Goal: Communication & Community: Answer question/provide support

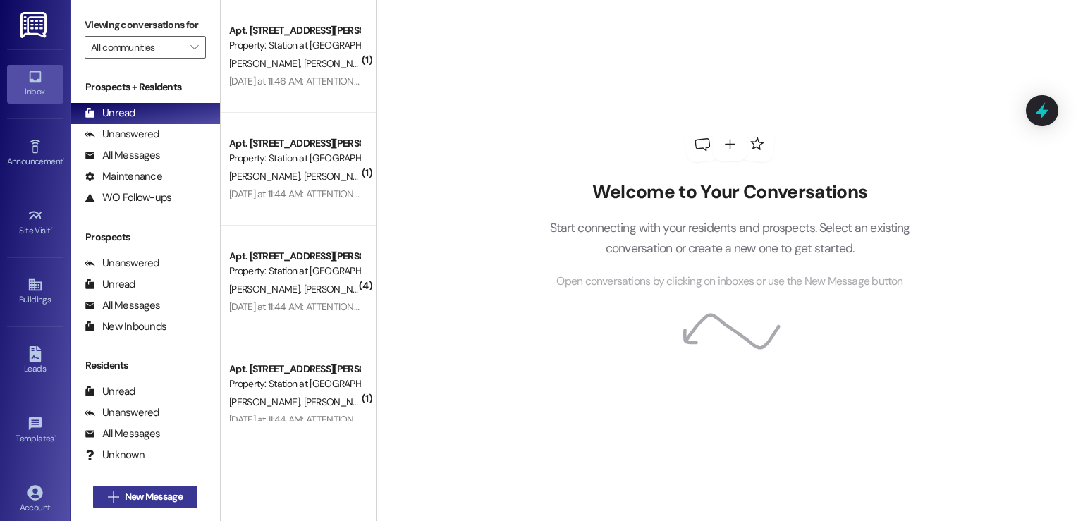
click at [161, 498] on span "New Message" at bounding box center [154, 496] width 58 height 15
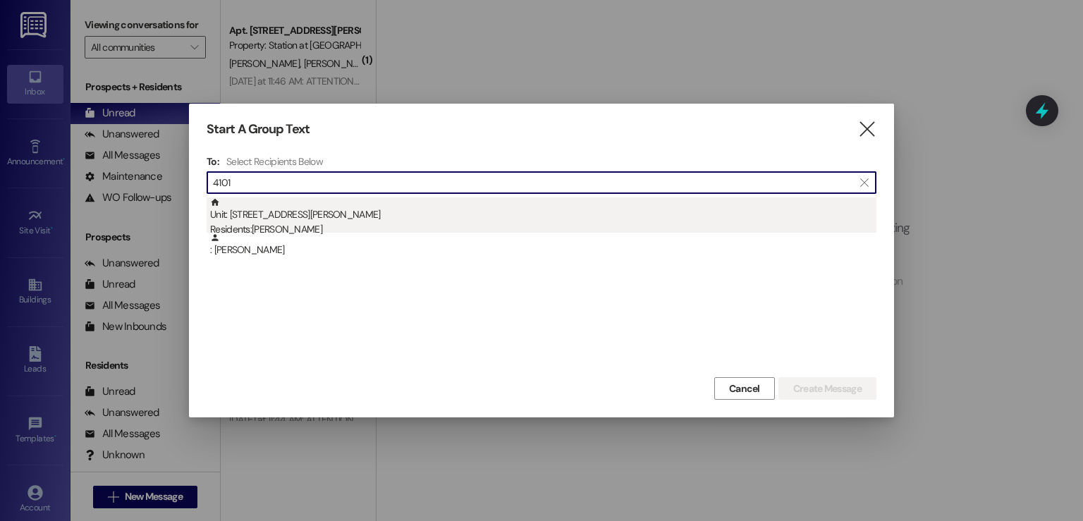
type input "4101"
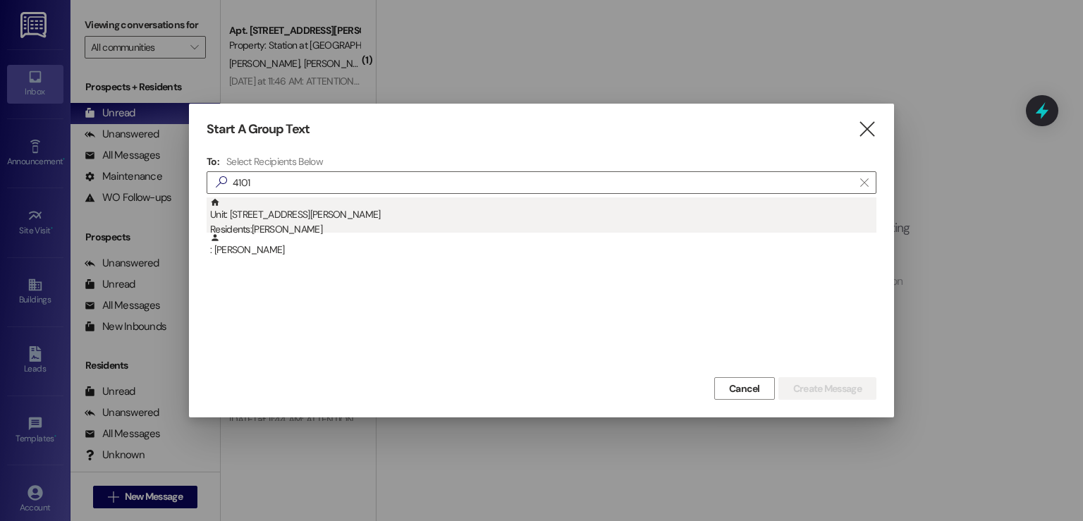
click at [278, 230] on div "Residents: [PERSON_NAME]" at bounding box center [543, 229] width 666 height 15
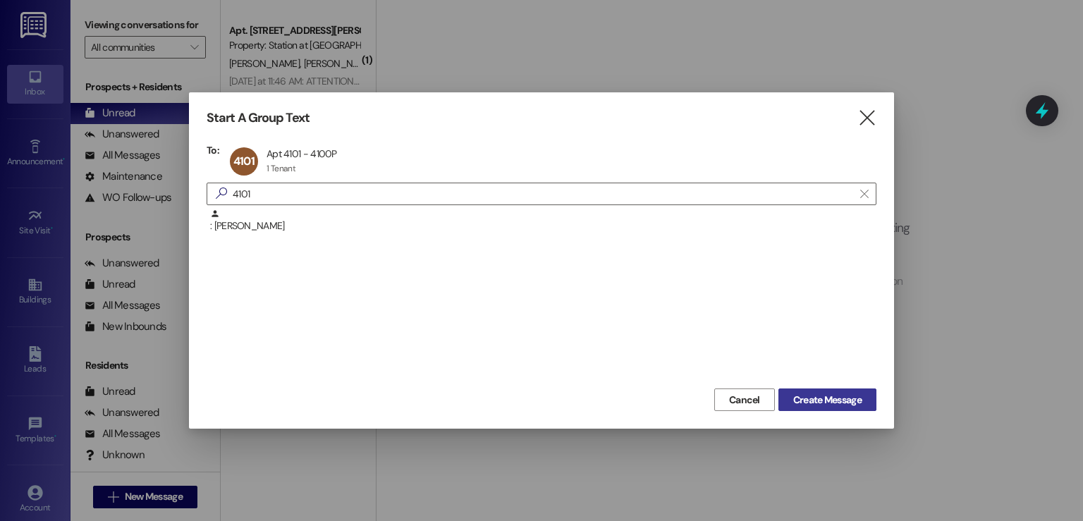
click at [837, 400] on span "Create Message" at bounding box center [827, 400] width 68 height 15
click at [869, 114] on icon "" at bounding box center [866, 118] width 19 height 15
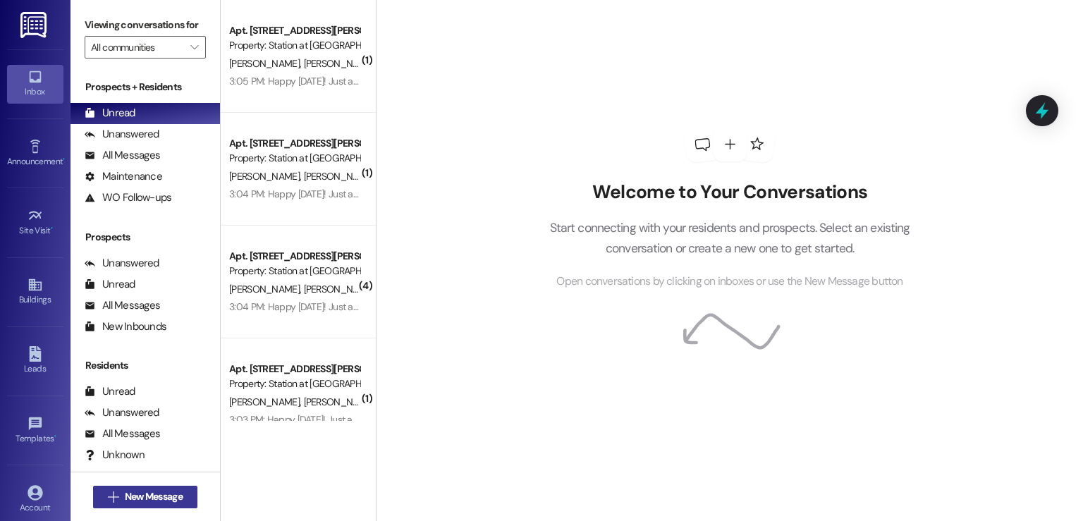
click at [163, 489] on span "New Message" at bounding box center [154, 496] width 58 height 15
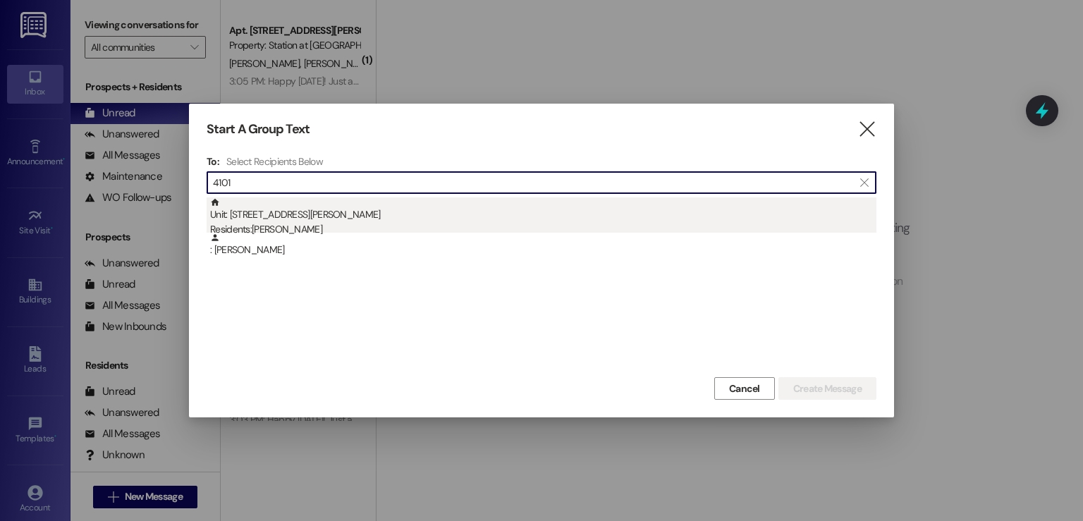
type input "4101"
click at [312, 221] on div "Unit: [STREET_ADDRESS][PERSON_NAME] Residents: [PERSON_NAME]" at bounding box center [543, 217] width 666 height 40
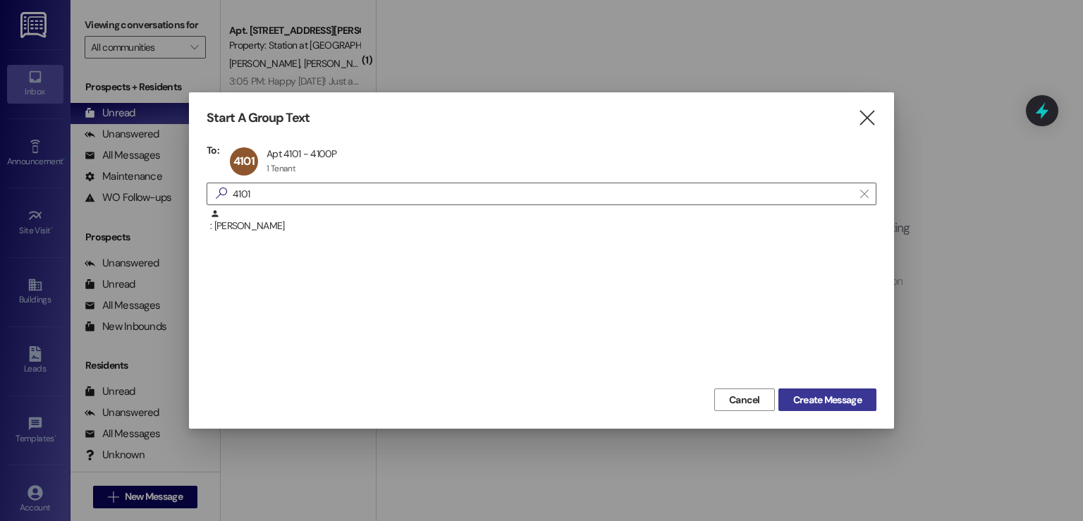
click at [808, 398] on span "Create Message" at bounding box center [827, 400] width 68 height 15
click at [867, 120] on icon "" at bounding box center [866, 118] width 19 height 15
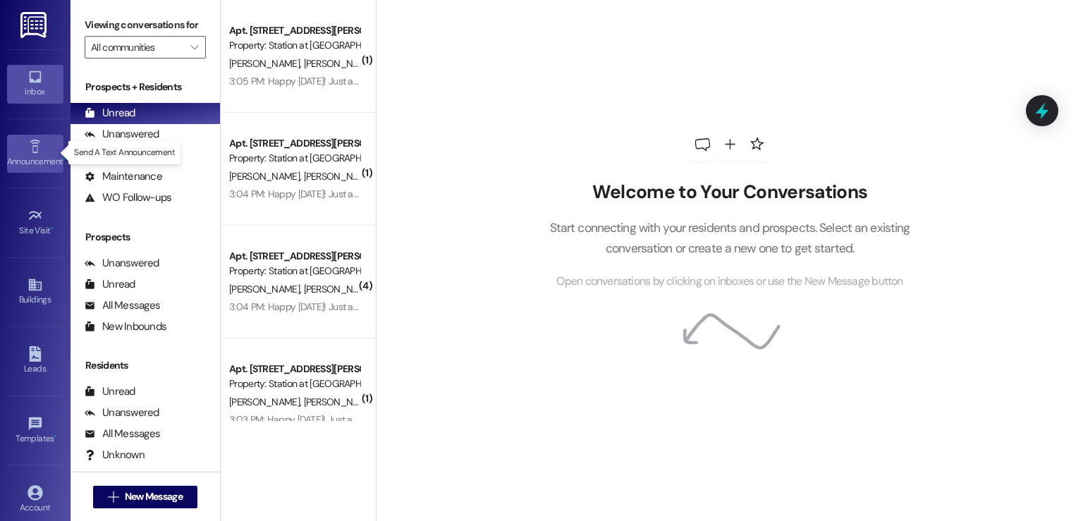
click at [35, 149] on icon at bounding box center [35, 146] width 10 height 13
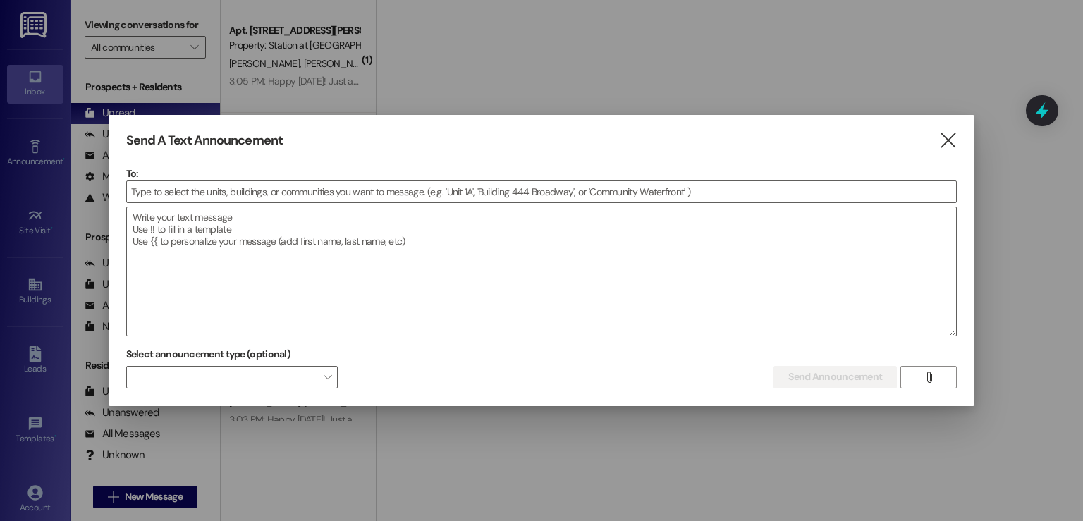
click at [37, 145] on div at bounding box center [541, 260] width 1083 height 521
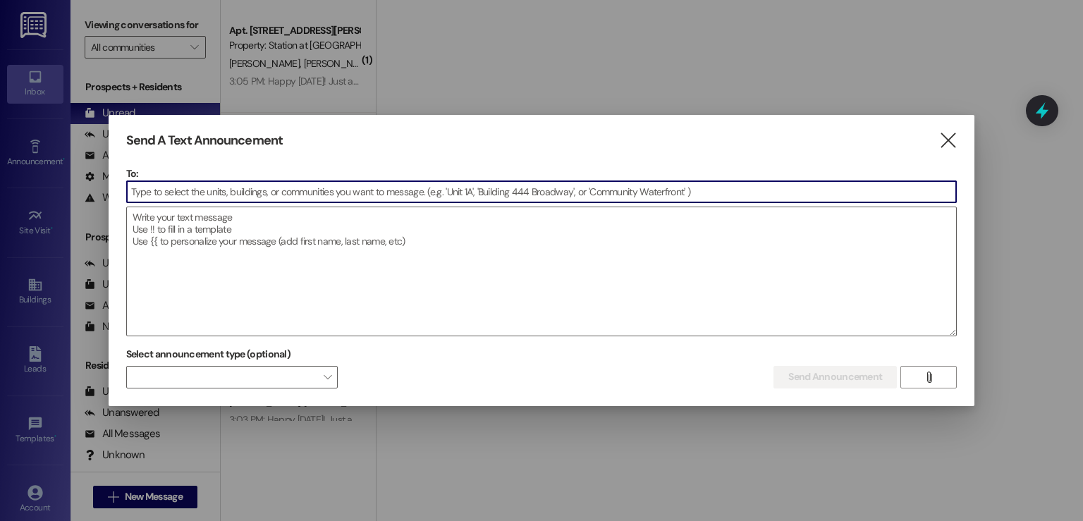
click at [151, 193] on input at bounding box center [542, 191] width 830 height 21
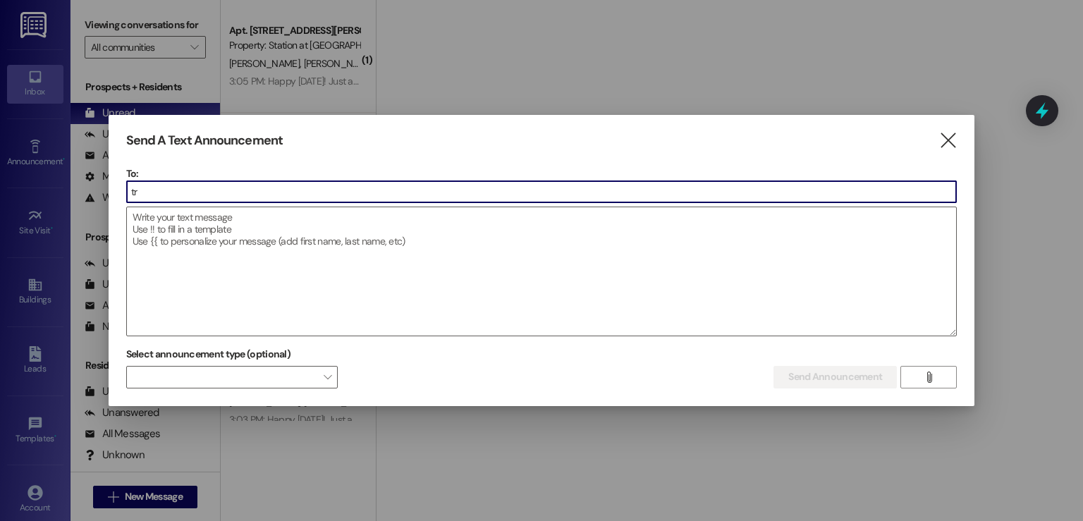
type input "t"
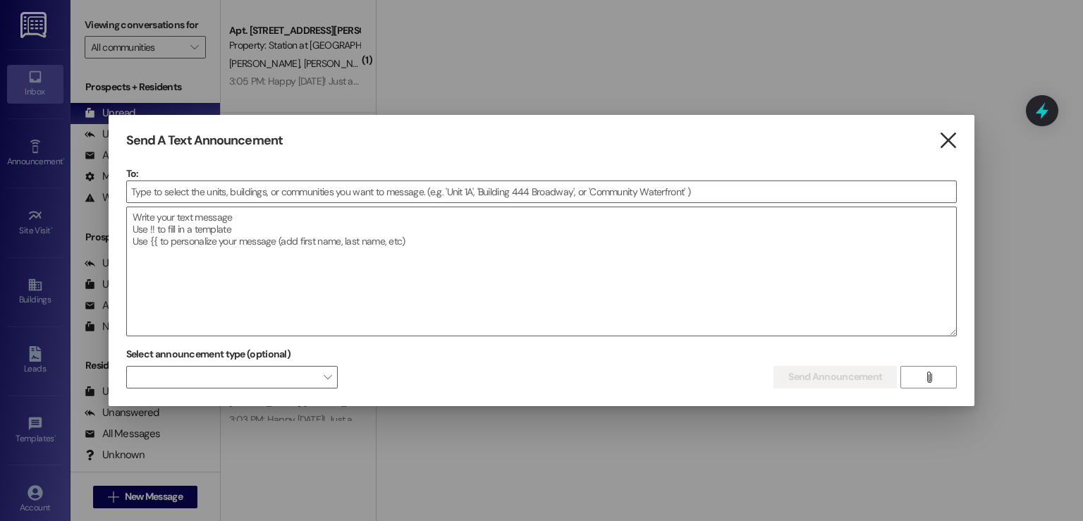
click at [949, 147] on icon "" at bounding box center [947, 140] width 19 height 15
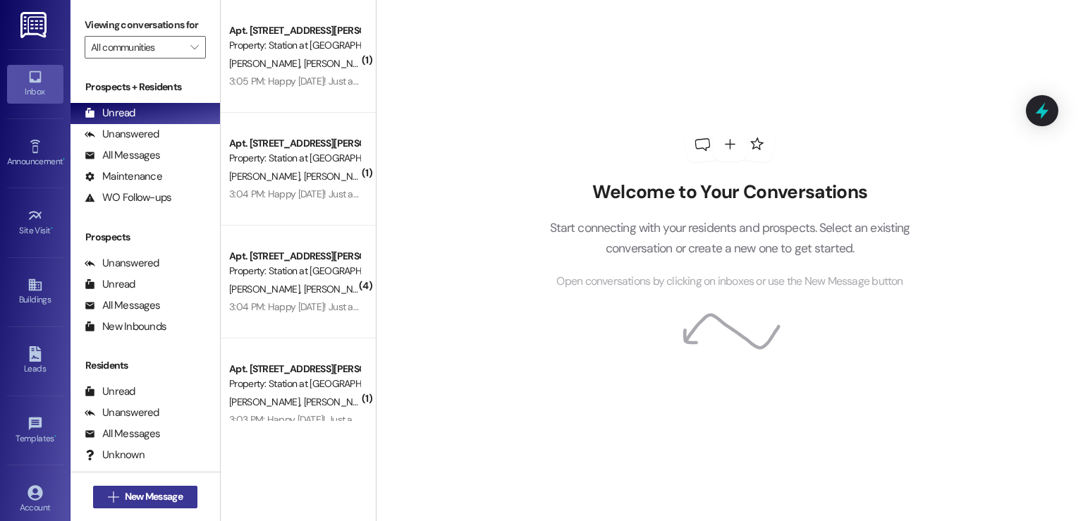
click at [133, 499] on span "New Message" at bounding box center [154, 496] width 58 height 15
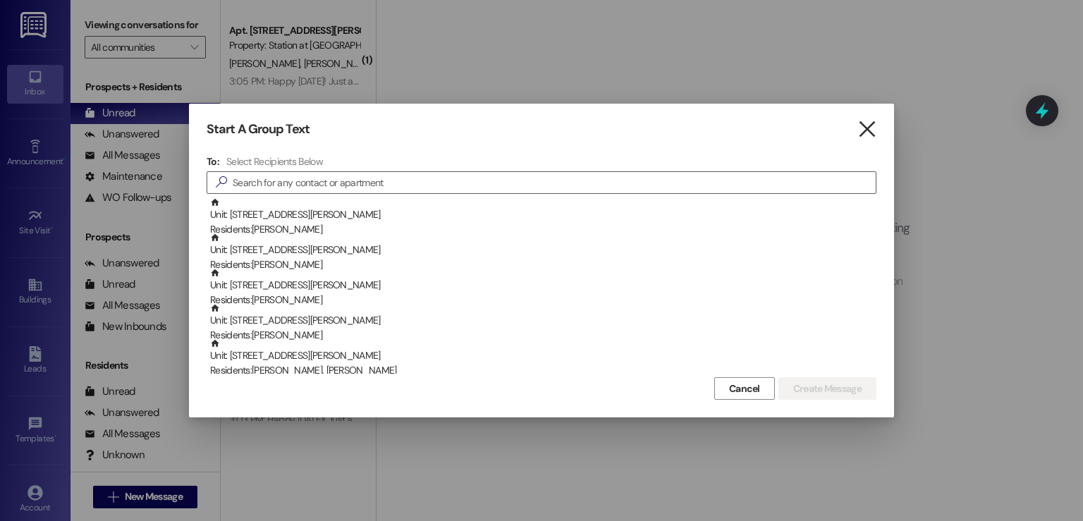
click at [864, 130] on icon "" at bounding box center [866, 129] width 19 height 15
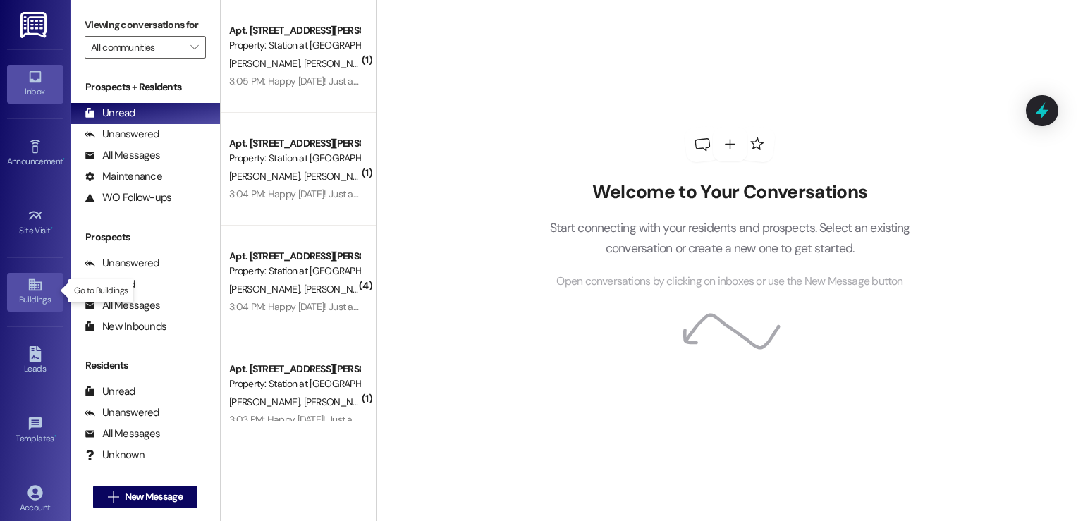
click at [31, 282] on icon at bounding box center [34, 285] width 13 height 12
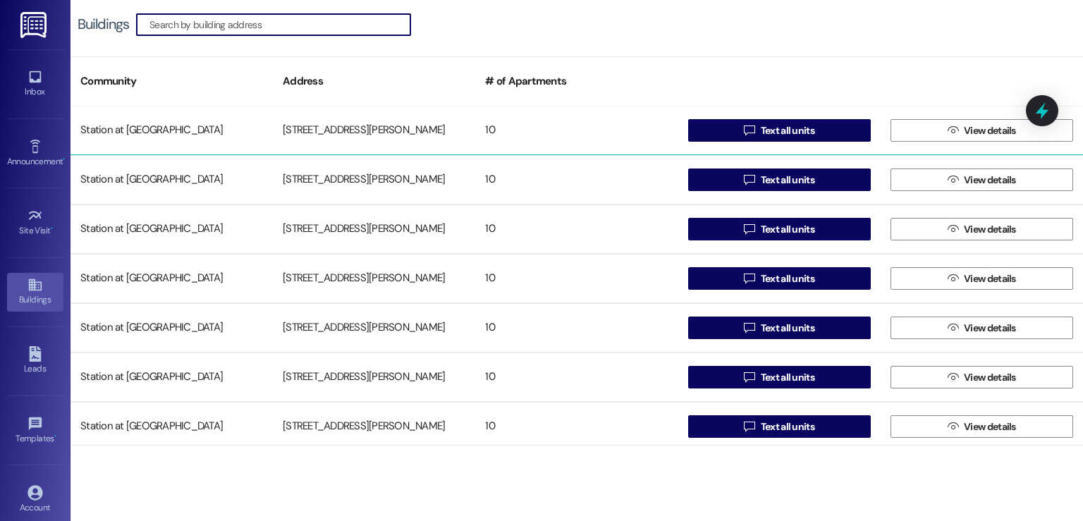
scroll to position [402, 0]
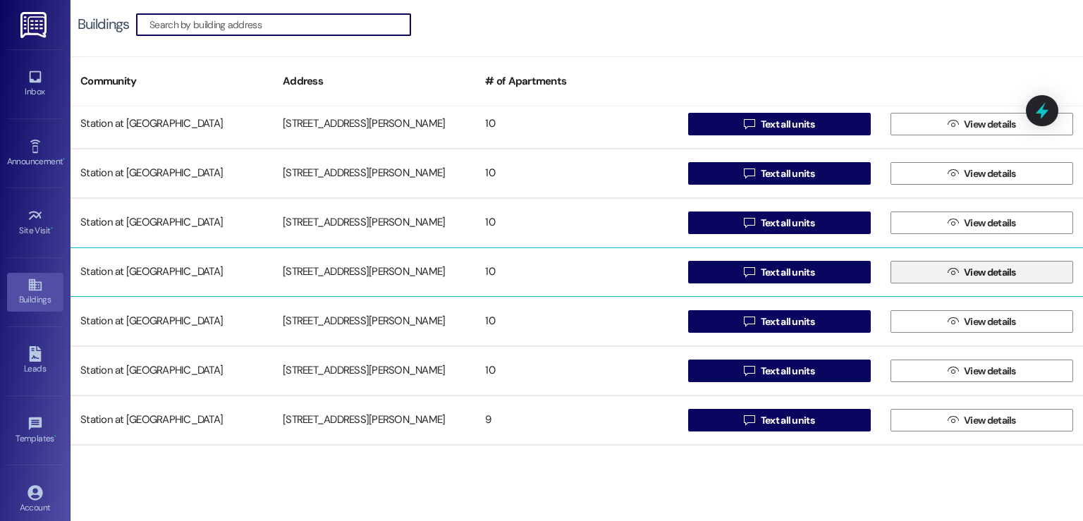
click at [984, 277] on span "View details" at bounding box center [990, 272] width 52 height 15
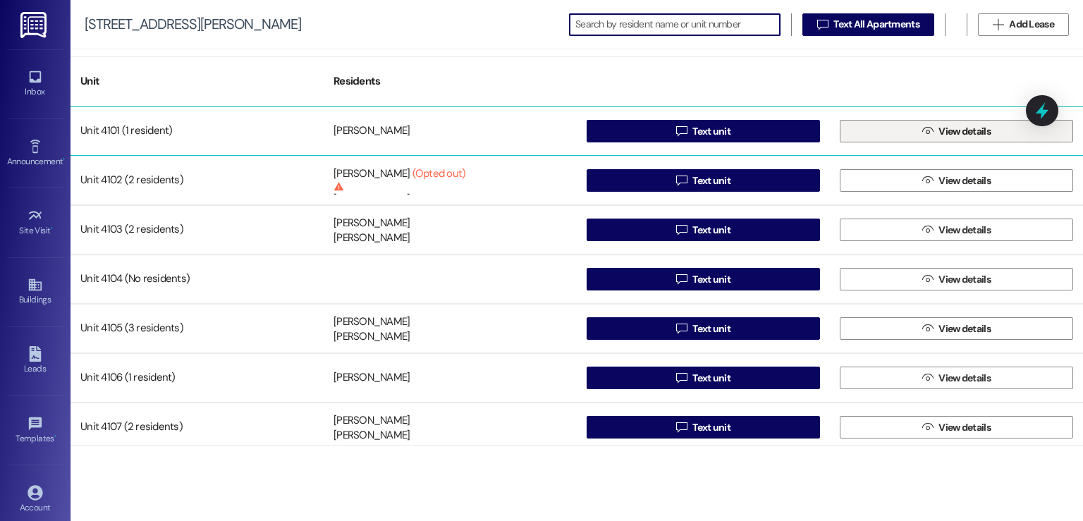
click at [942, 126] on span "View details" at bounding box center [964, 131] width 52 height 15
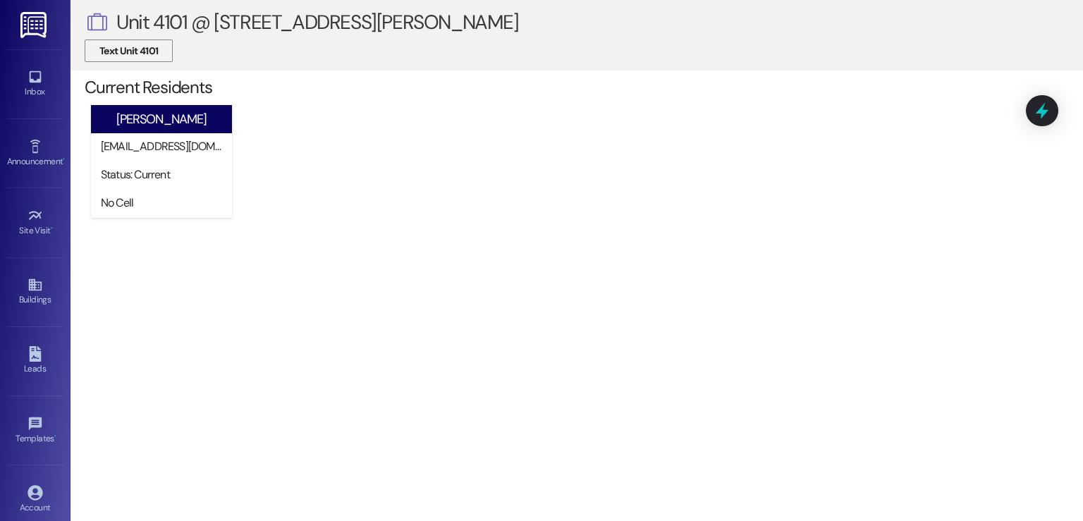
click at [152, 54] on span "Text Unit 4101" at bounding box center [128, 51] width 59 height 15
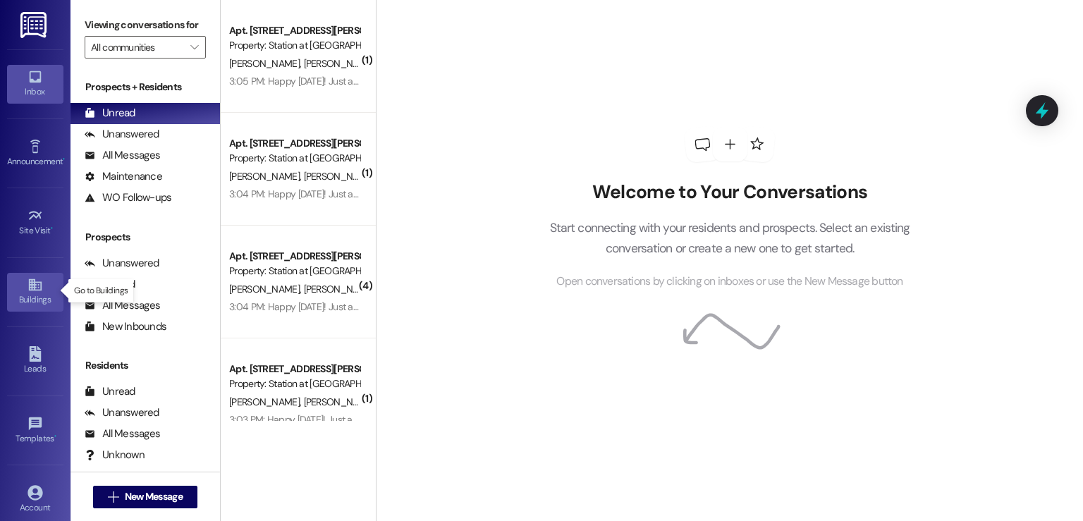
click at [41, 288] on link "Buildings" at bounding box center [35, 292] width 56 height 38
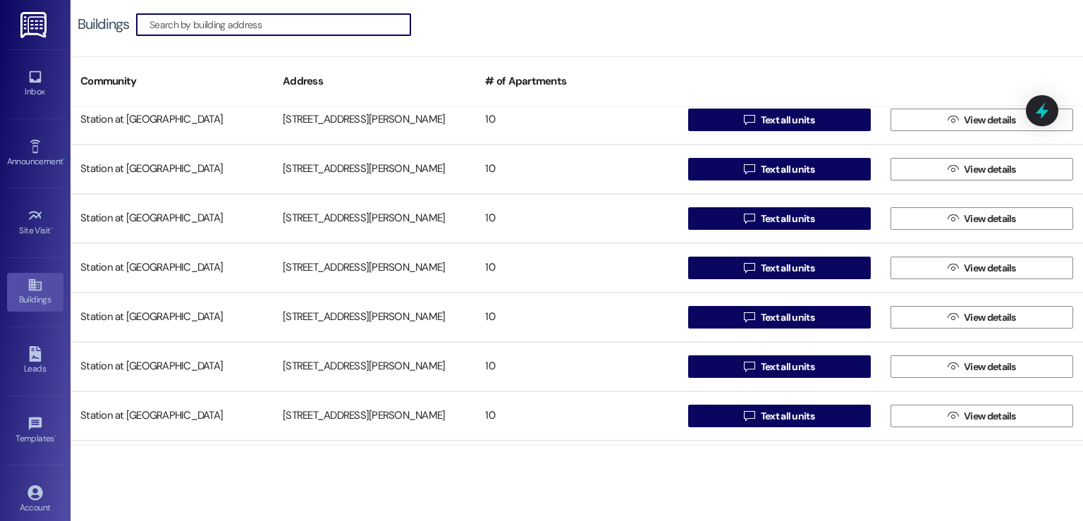
scroll to position [402, 0]
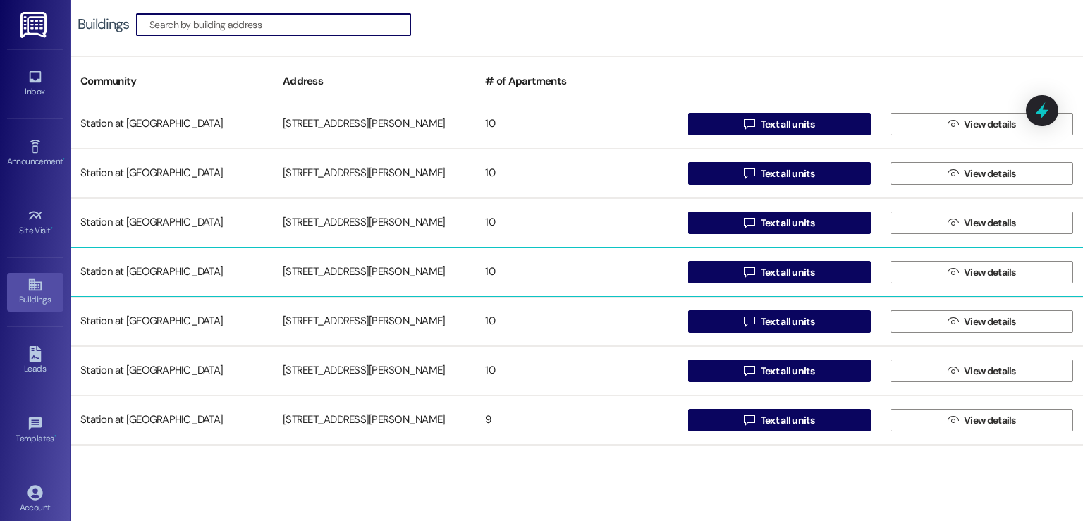
click at [315, 270] on div "[STREET_ADDRESS][PERSON_NAME]" at bounding box center [374, 272] width 202 height 28
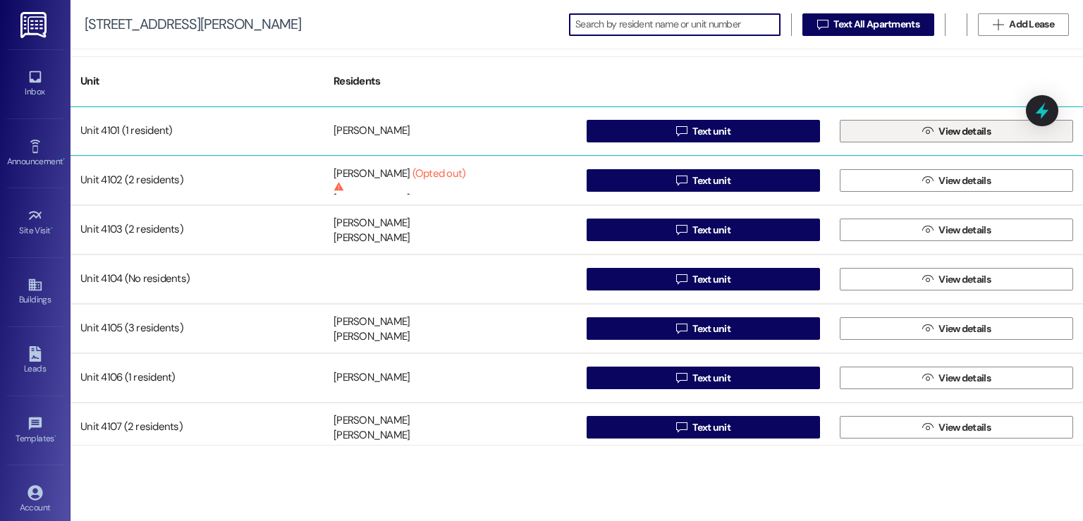
click at [938, 136] on span "View details" at bounding box center [964, 131] width 52 height 15
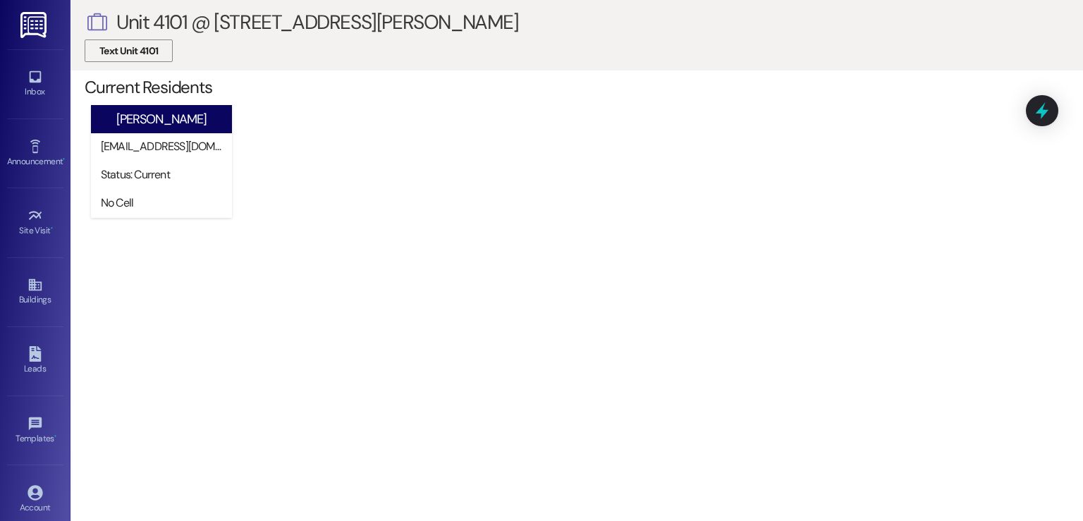
click at [133, 51] on span "Text Unit 4101" at bounding box center [128, 51] width 59 height 15
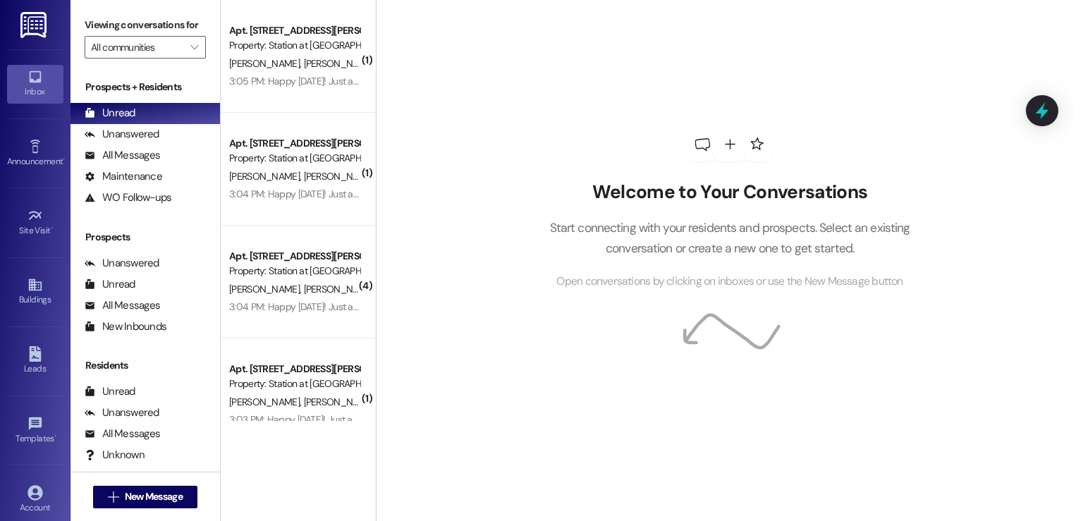
click at [39, 19] on img at bounding box center [34, 25] width 29 height 26
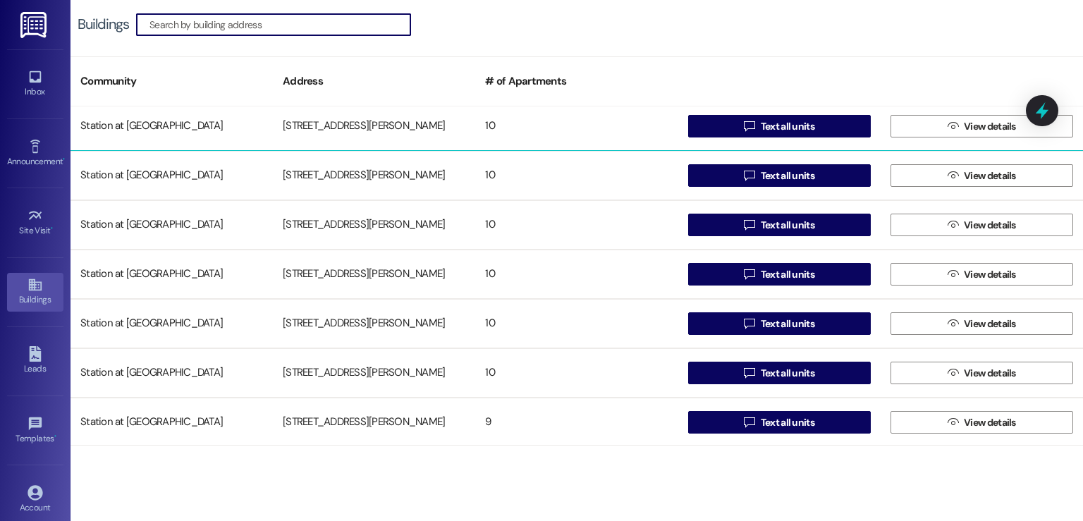
scroll to position [402, 0]
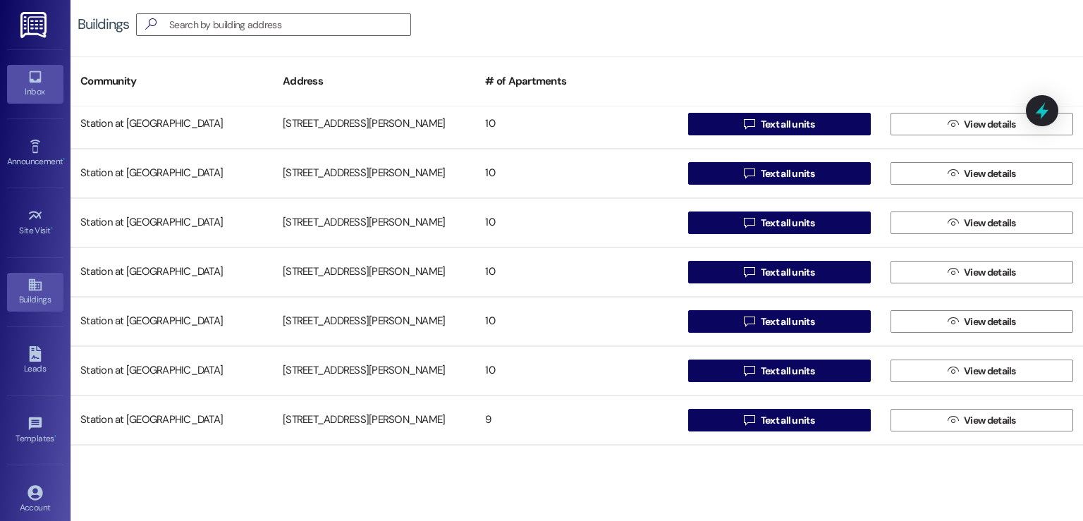
click at [34, 90] on div "Inbox" at bounding box center [35, 92] width 70 height 14
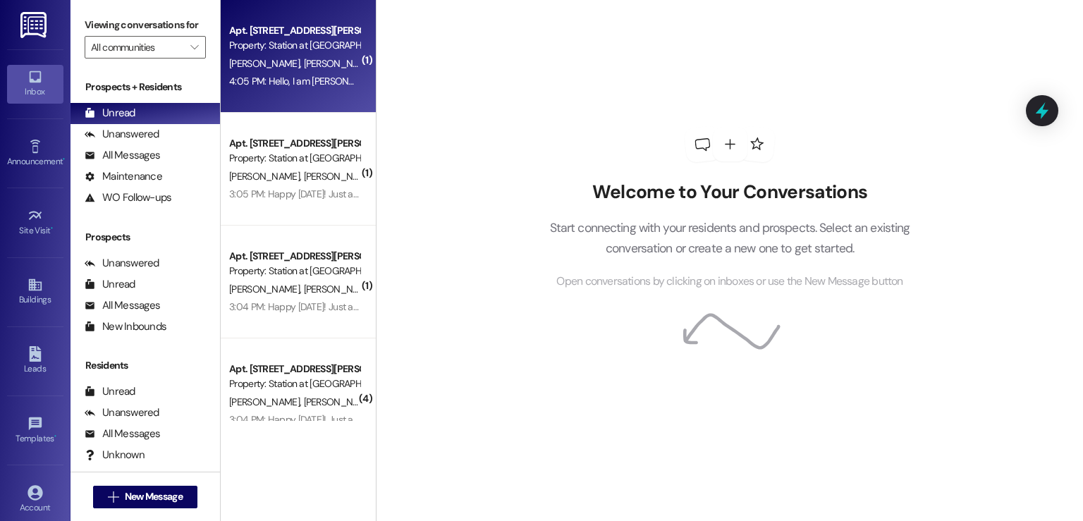
click at [305, 39] on div "Property: Station at [GEOGRAPHIC_DATA]" at bounding box center [294, 45] width 130 height 15
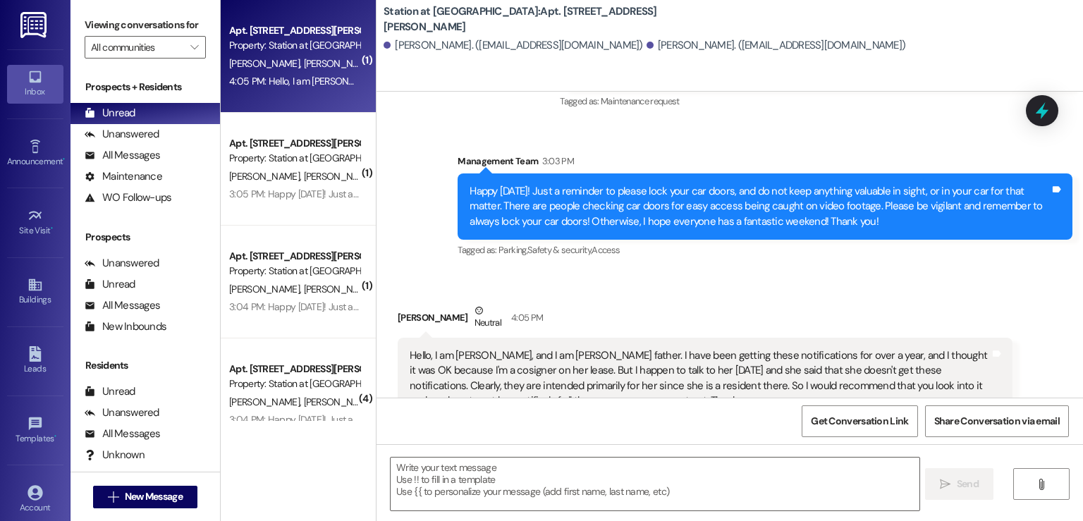
scroll to position [414, 0]
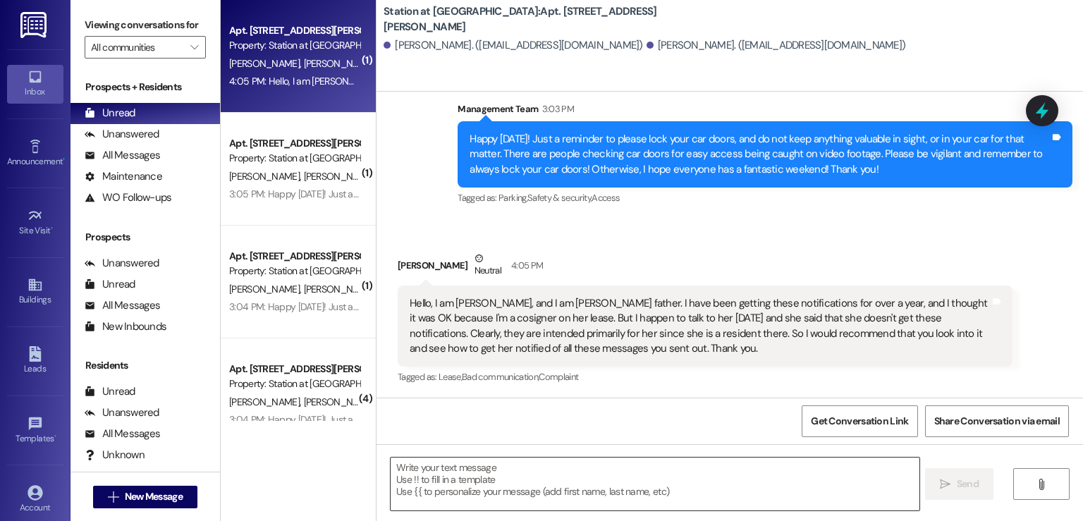
click at [438, 479] on textarea at bounding box center [655, 483] width 528 height 53
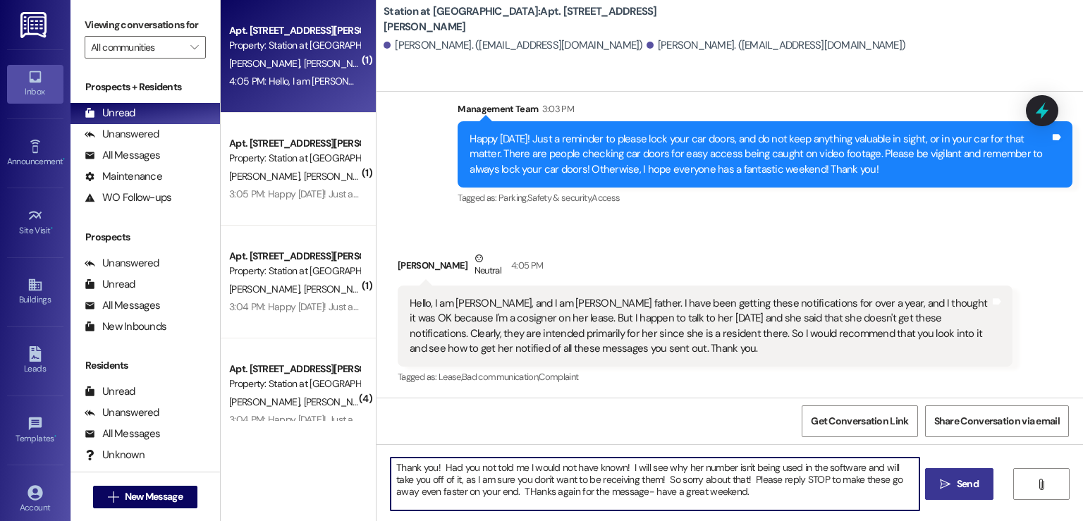
type textarea "Thank you! Had you not told me I would not have known! I will see why her numbe…"
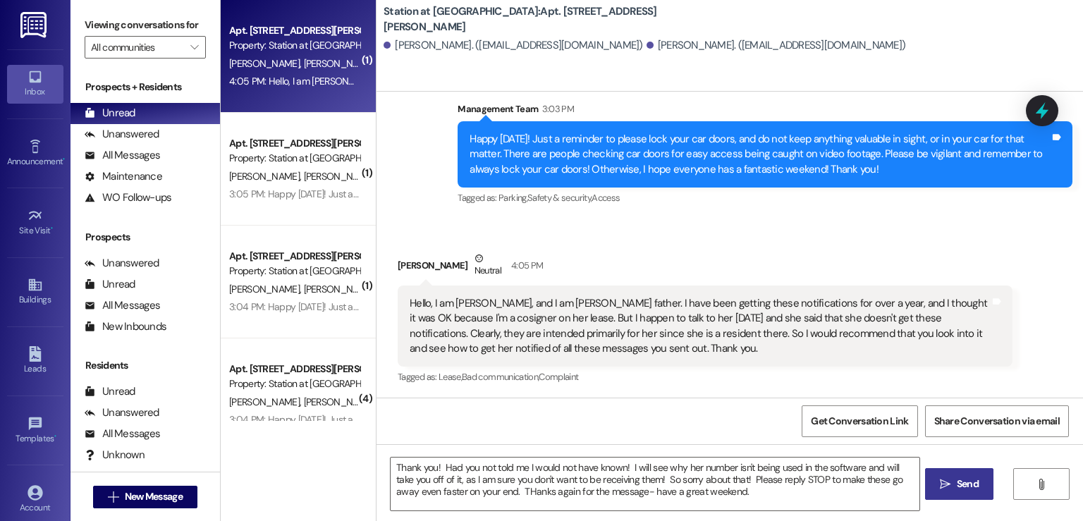
click at [964, 497] on button " Send" at bounding box center [959, 484] width 68 height 32
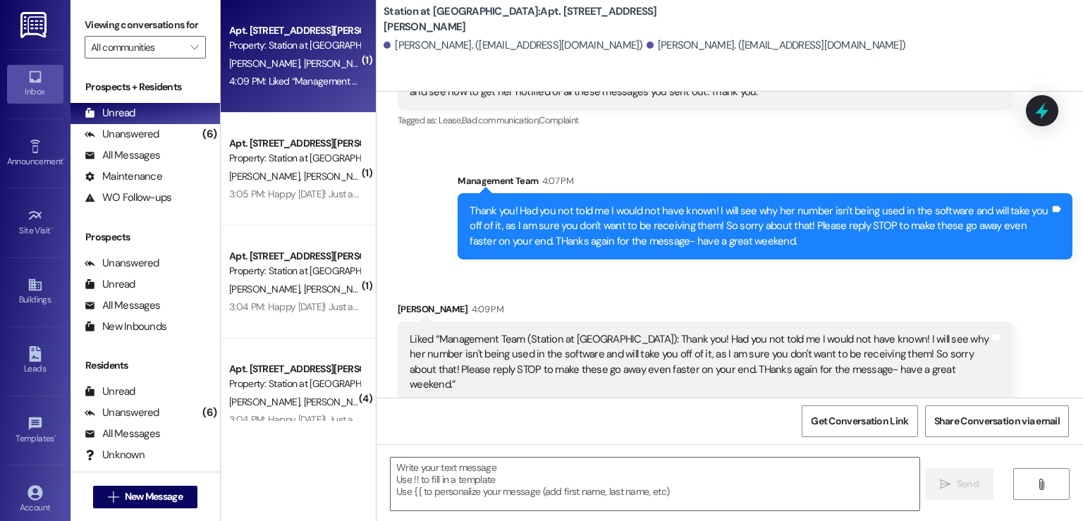
scroll to position [672, 0]
